Goal: Transaction & Acquisition: Download file/media

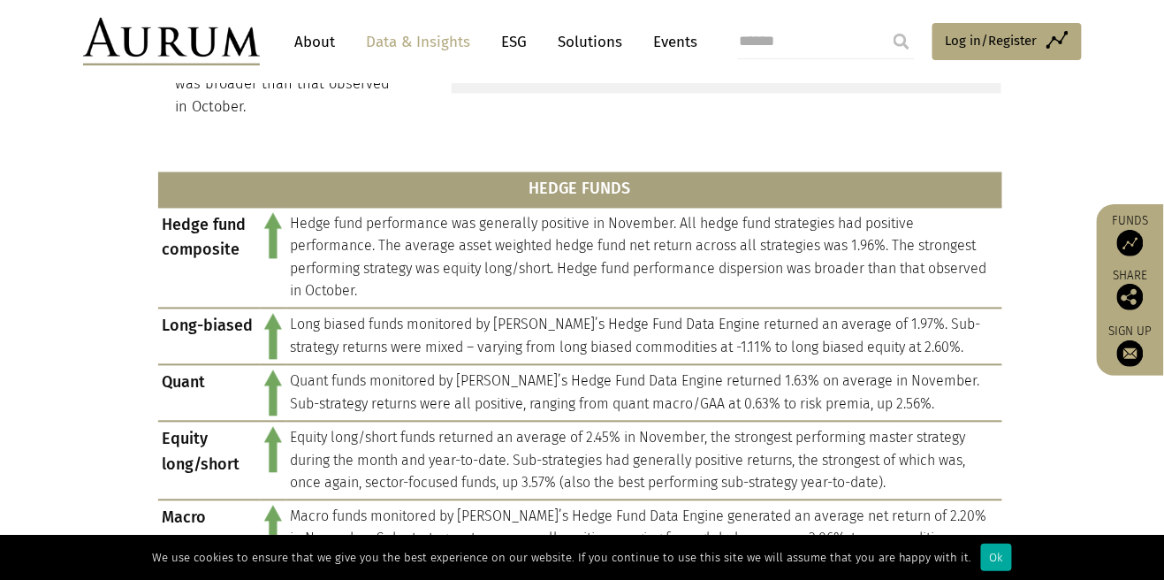
scroll to position [767, 0]
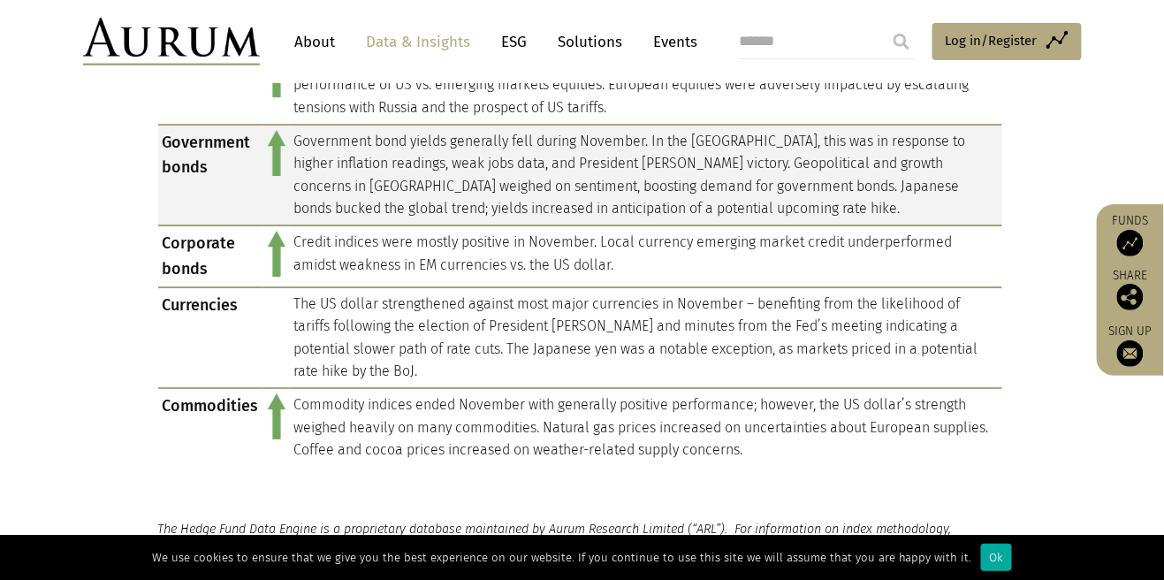
click at [876, 194] on td "Government bond yields generally fell during November. In the US, this was in r…" at bounding box center [646, 175] width 712 height 101
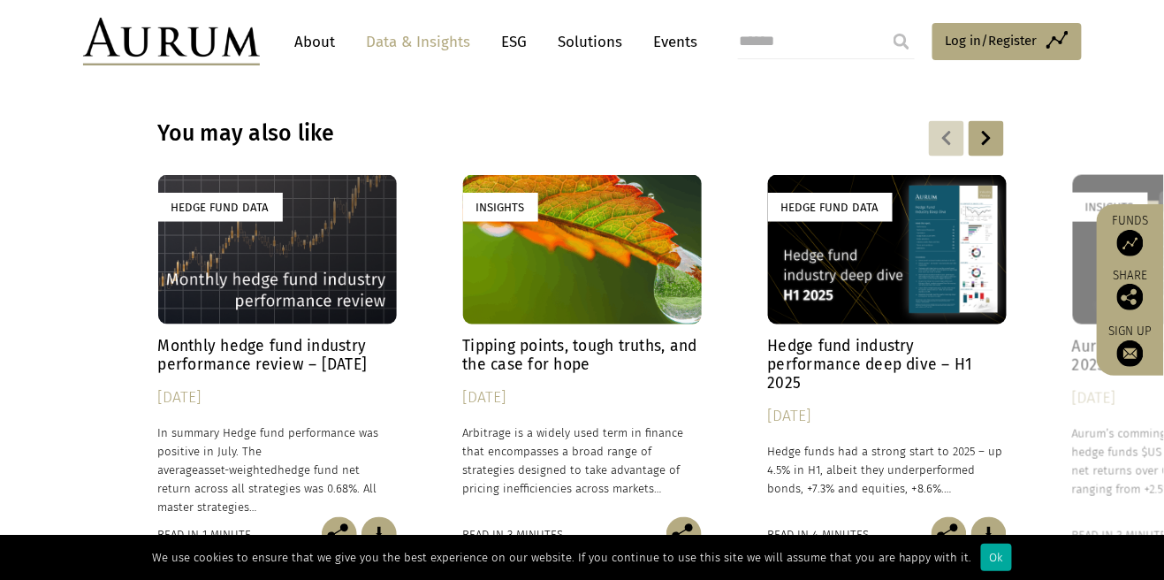
scroll to position [2402, 0]
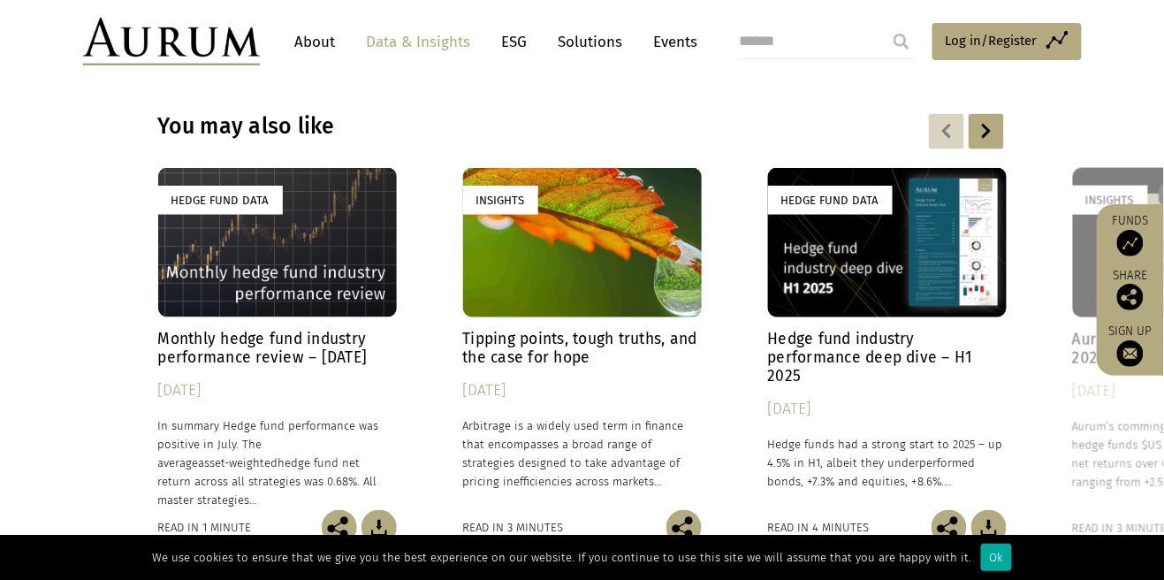
click at [367, 331] on h4 "Monthly hedge fund industry performance review – July 2025" at bounding box center [277, 349] width 239 height 37
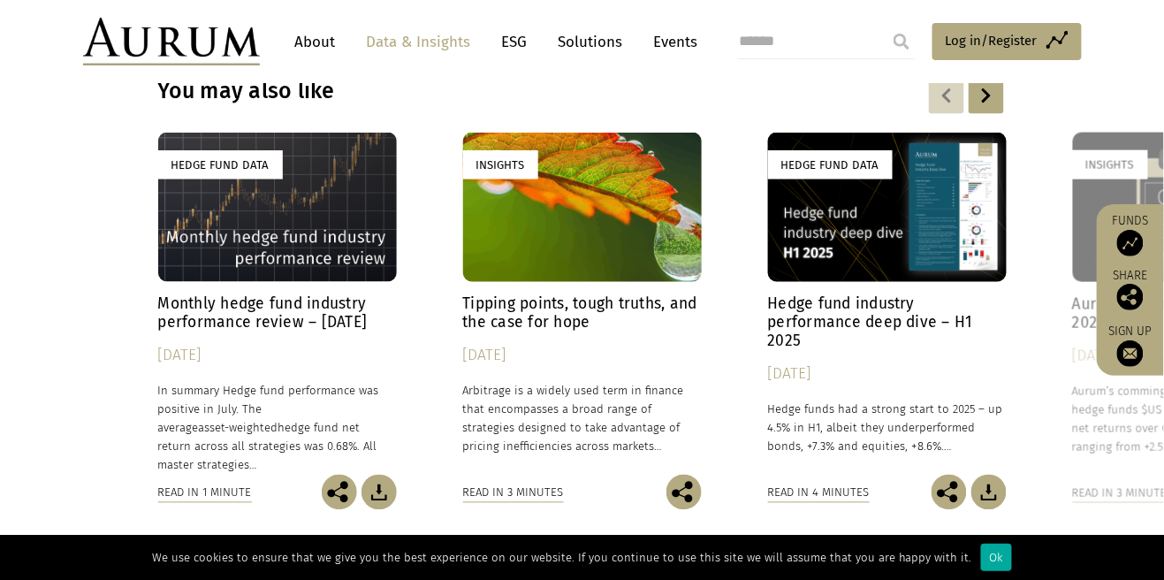
scroll to position [2487, 0]
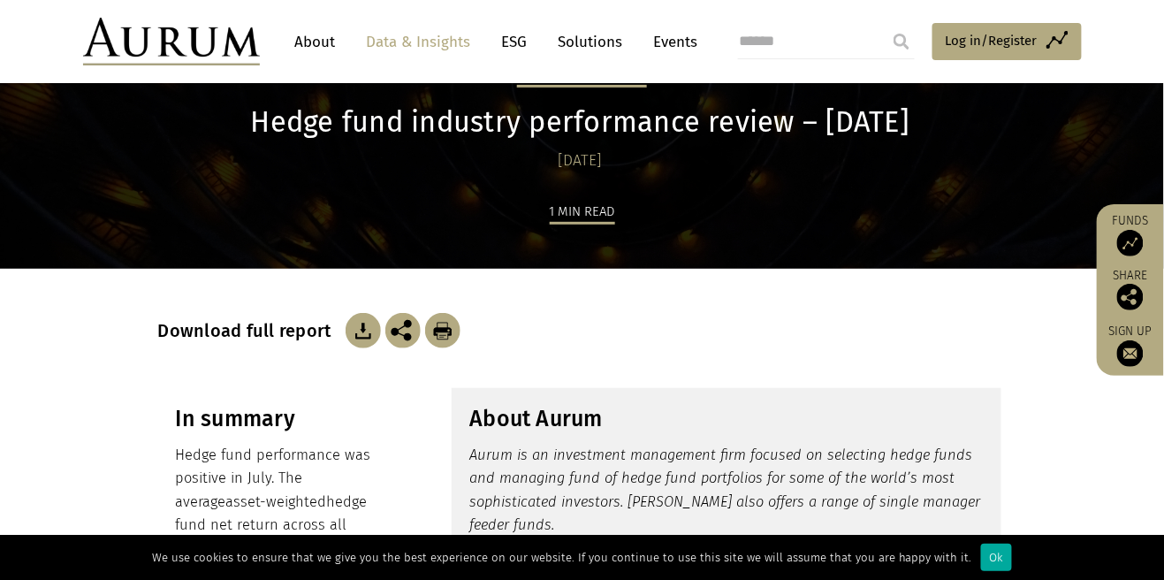
scroll to position [68, 0]
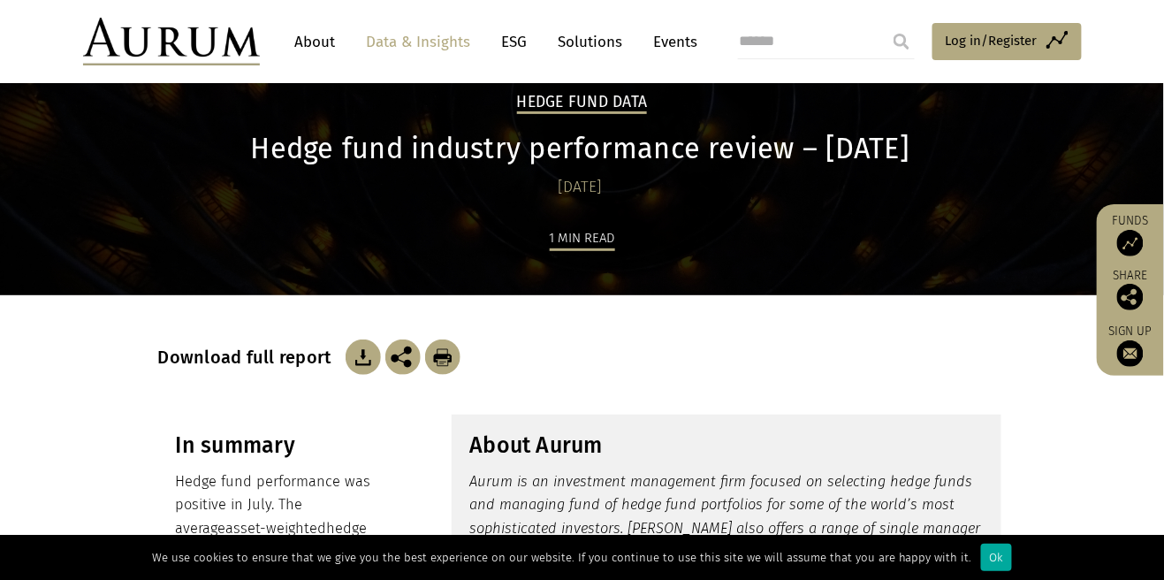
click at [364, 343] on img at bounding box center [363, 356] width 35 height 35
click at [365, 368] on img at bounding box center [363, 356] width 35 height 35
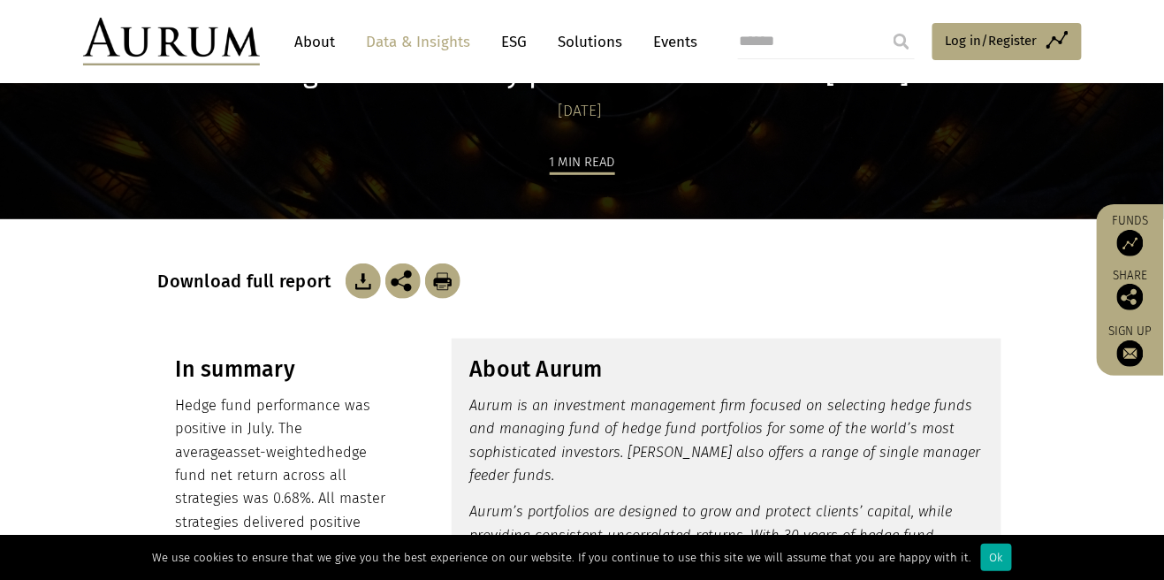
scroll to position [0, 0]
